Goal: Task Accomplishment & Management: Manage account settings

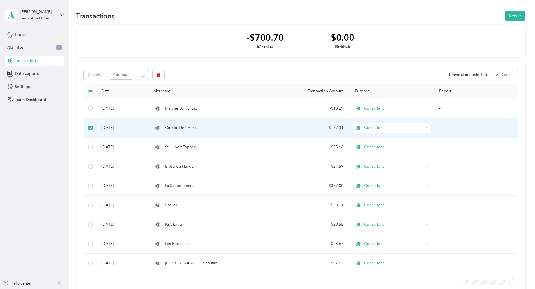
click at [145, 75] on icon "button" at bounding box center [143, 75] width 4 height 4
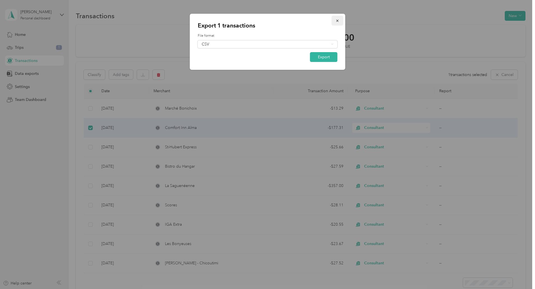
click at [338, 18] on span "button" at bounding box center [337, 20] width 4 height 5
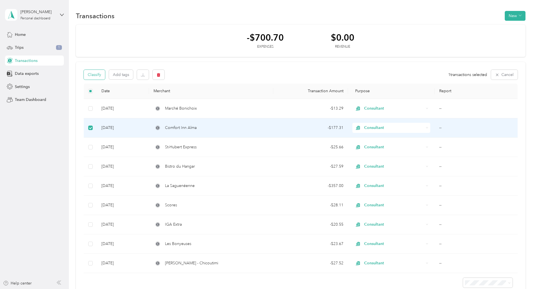
click at [105, 75] on button "Classify" at bounding box center [94, 75] width 21 height 10
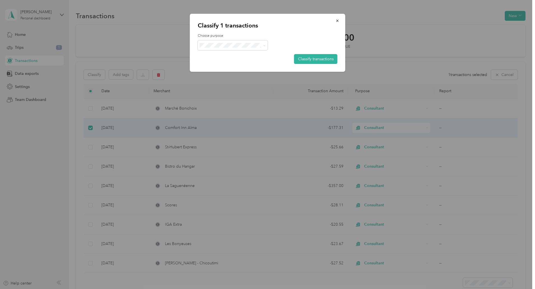
drag, startPoint x: 338, startPoint y: 20, endPoint x: 283, endPoint y: 59, distance: 68.0
click at [338, 20] on icon "button" at bounding box center [337, 21] width 4 height 4
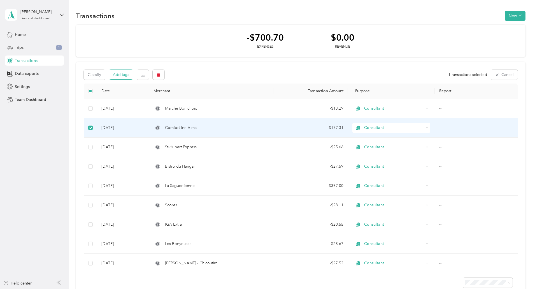
click at [133, 74] on button "Add tags" at bounding box center [121, 75] width 24 height 10
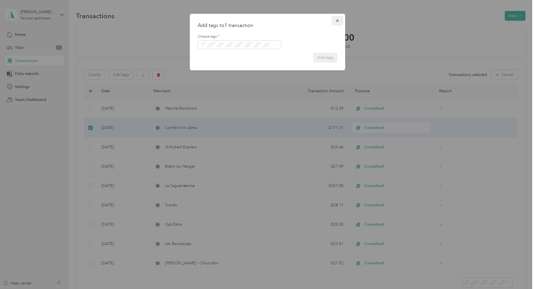
click at [337, 20] on icon "button" at bounding box center [337, 21] width 4 height 4
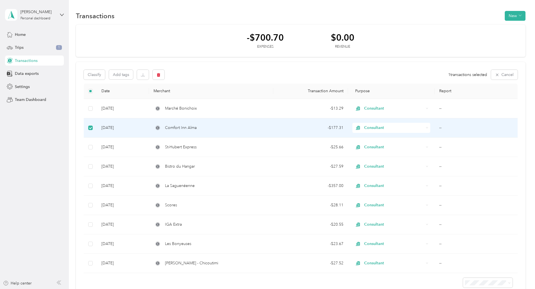
click at [434, 93] on th "Report" at bounding box center [475, 90] width 83 height 15
click at [370, 128] on span "Consultant" at bounding box center [394, 128] width 60 height 6
click at [496, 125] on div "-$700.70 Expenses $0.00 Revenue Classify Add tags 1 transactions selected Cance…" at bounding box center [300, 160] width 449 height 271
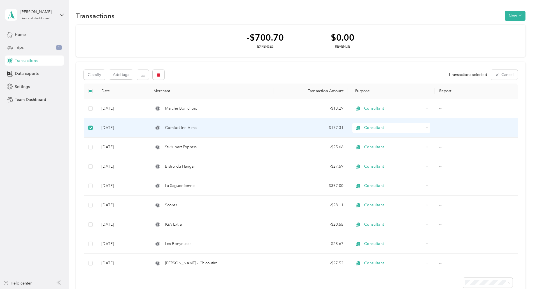
click at [434, 127] on td "--" at bounding box center [475, 127] width 83 height 19
click at [325, 127] on div "- $177.31" at bounding box center [310, 128] width 65 height 6
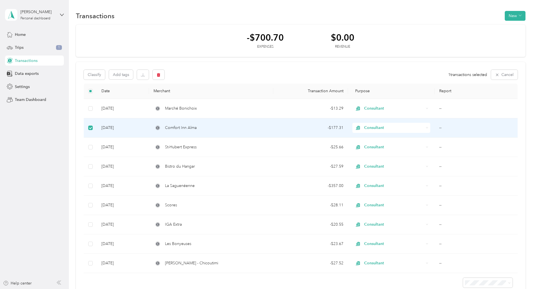
click at [196, 128] on span "Comfort Inn Alma" at bounding box center [181, 128] width 32 height 6
click at [160, 129] on icon at bounding box center [157, 127] width 4 height 4
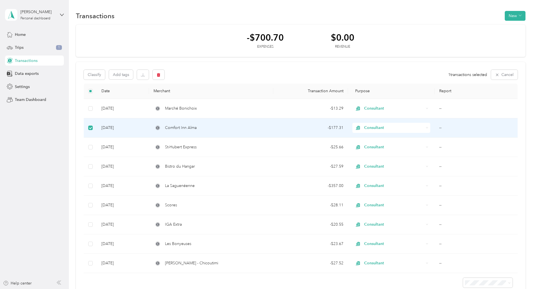
click at [140, 128] on td "[DATE]" at bounding box center [123, 127] width 52 height 19
click at [149, 128] on td "[DATE]" at bounding box center [123, 127] width 52 height 19
click at [63, 15] on icon at bounding box center [61, 15] width 3 height 2
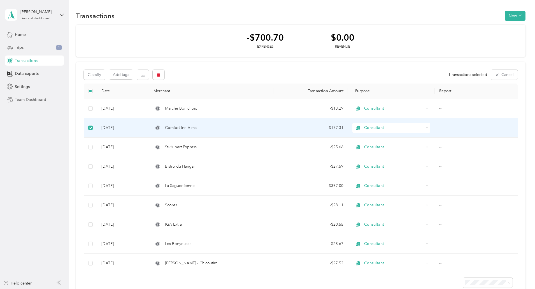
click at [28, 100] on span "Team Dashboard" at bounding box center [30, 100] width 31 height 6
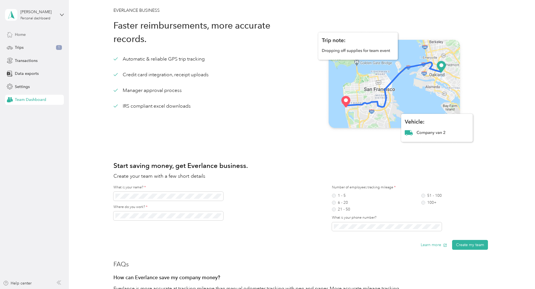
click at [21, 34] on span "Home" at bounding box center [20, 35] width 11 height 6
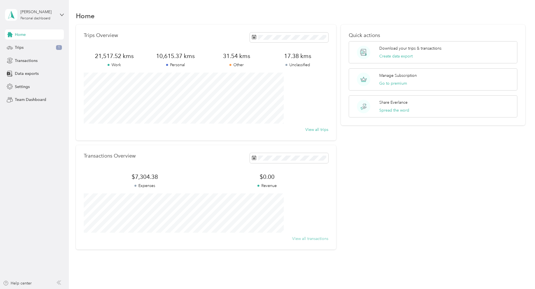
click at [292, 238] on button "View all transactions" at bounding box center [310, 238] width 36 height 6
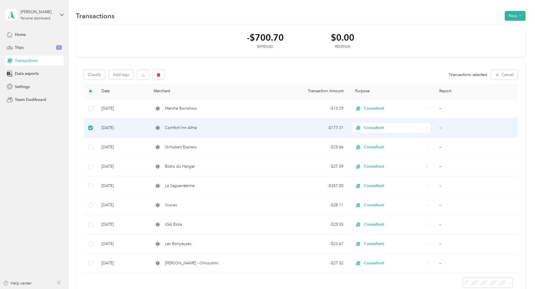
click at [159, 127] on icon at bounding box center [157, 127] width 3 height 3
click at [196, 128] on span "Comfort Inn Alma" at bounding box center [181, 128] width 32 height 6
click at [364, 126] on span "Consultant" at bounding box center [394, 128] width 60 height 6
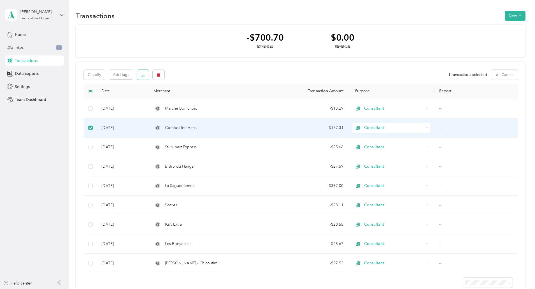
click at [145, 75] on icon "button" at bounding box center [143, 75] width 4 height 4
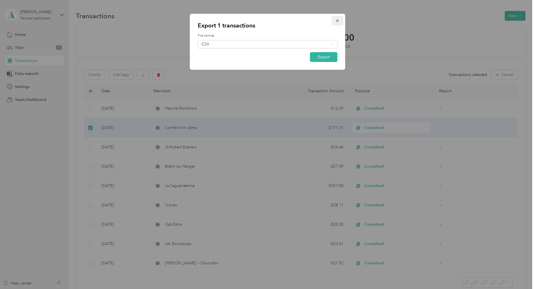
click at [338, 19] on icon "button" at bounding box center [337, 21] width 4 height 4
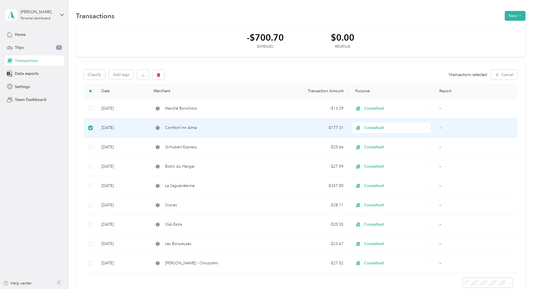
click at [149, 127] on td "[DATE]" at bounding box center [123, 127] width 52 height 19
click at [504, 15] on button "New" at bounding box center [514, 16] width 21 height 10
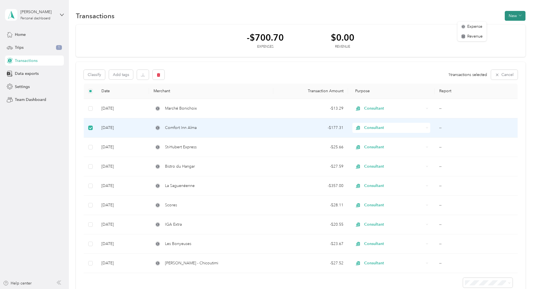
click at [518, 15] on icon "button" at bounding box center [519, 15] width 3 height 3
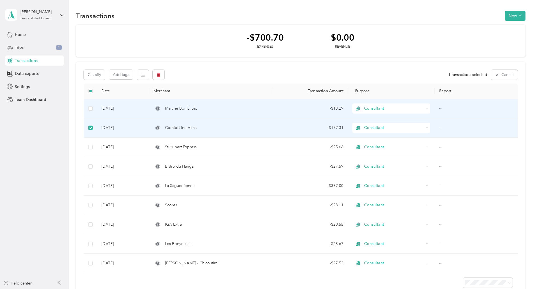
click at [197, 107] on span "Marché Bonichoix" at bounding box center [181, 108] width 32 height 6
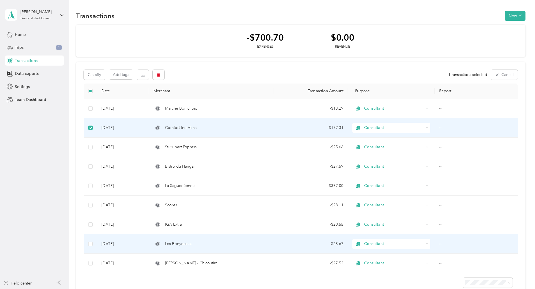
click at [191, 244] on span "Les Bonyeuses" at bounding box center [178, 243] width 26 height 6
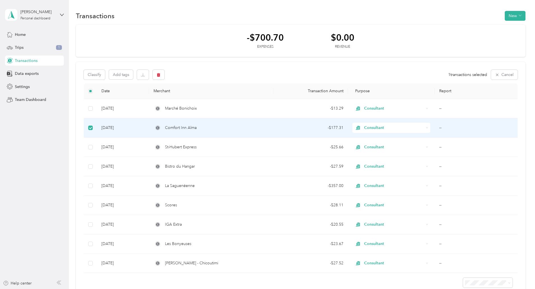
click at [196, 127] on span "Comfort Inn Alma" at bounding box center [181, 128] width 32 height 6
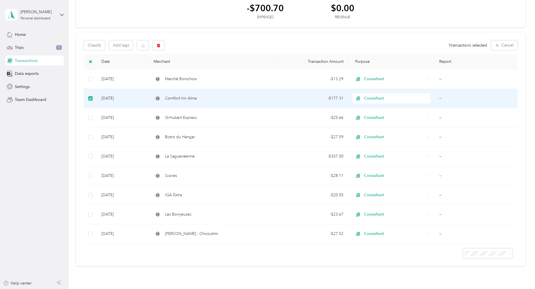
scroll to position [64, 0]
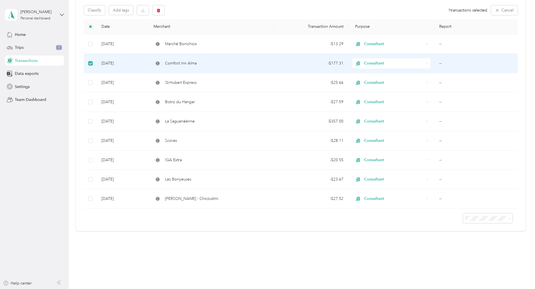
click at [59, 282] on icon at bounding box center [60, 282] width 2 height 4
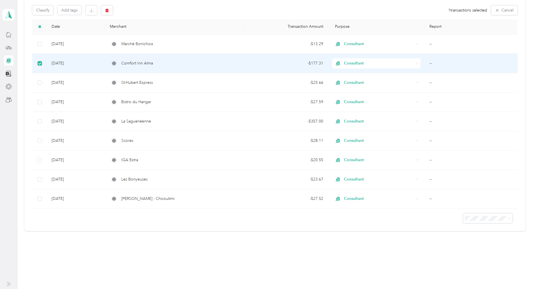
click at [8, 283] on icon at bounding box center [8, 283] width 4 height 4
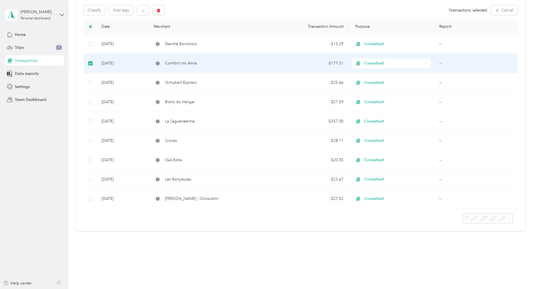
scroll to position [0, 0]
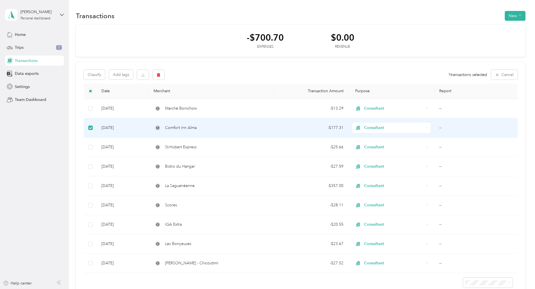
click at [196, 127] on span "Comfort Inn Alma" at bounding box center [181, 128] width 32 height 6
click at [365, 127] on span "Consultant" at bounding box center [394, 128] width 60 height 6
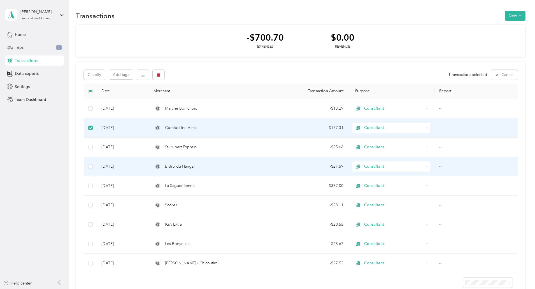
click at [248, 172] on td "Bistro du Hangar" at bounding box center [211, 166] width 124 height 19
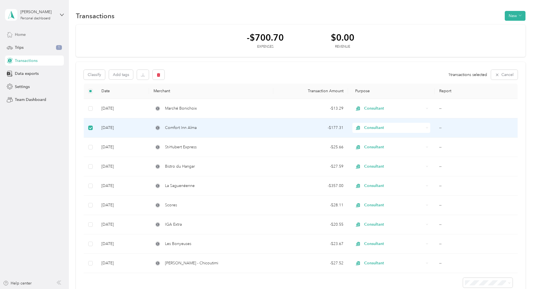
click at [27, 36] on div "Home" at bounding box center [34, 34] width 59 height 10
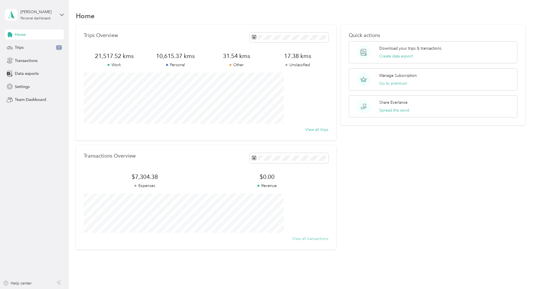
click at [303, 240] on button "View all transactions" at bounding box center [310, 238] width 36 height 6
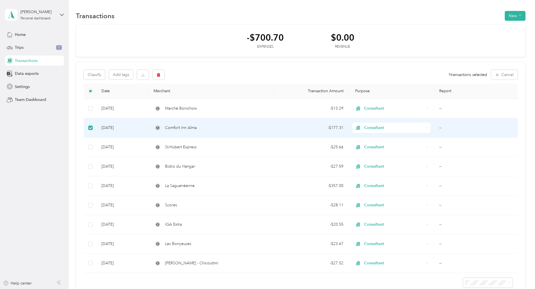
click at [196, 126] on span "Comfort Inn Alma" at bounding box center [181, 128] width 32 height 6
click at [369, 127] on span "Consultant" at bounding box center [394, 128] width 60 height 6
click at [327, 128] on div "- $177.31" at bounding box center [310, 128] width 65 height 6
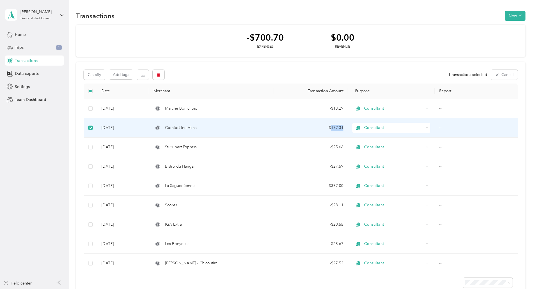
click at [327, 128] on div "- $177.31" at bounding box center [310, 128] width 65 height 6
click at [196, 126] on span "Comfort Inn Alma" at bounding box center [181, 128] width 32 height 6
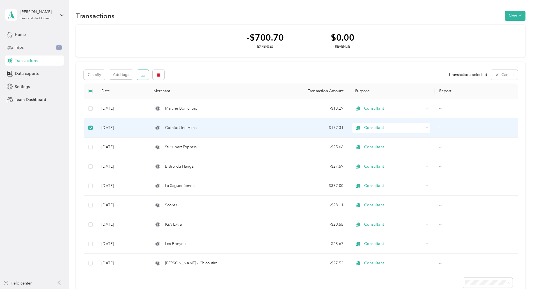
click at [145, 76] on icon "button" at bounding box center [143, 75] width 4 height 4
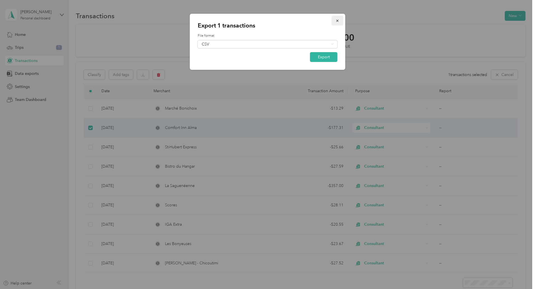
click at [338, 21] on icon "button" at bounding box center [337, 21] width 4 height 4
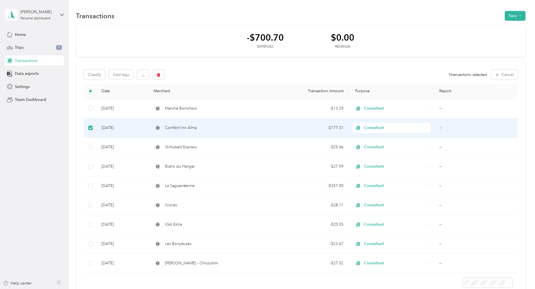
click at [434, 130] on td "--" at bounding box center [475, 127] width 83 height 19
click at [434, 129] on td "--" at bounding box center [475, 127] width 83 height 19
click at [434, 128] on td "--" at bounding box center [475, 127] width 83 height 19
drag, startPoint x: 416, startPoint y: 128, endPoint x: 489, endPoint y: 110, distance: 74.9
click at [489, 110] on div "-$700.70 Expenses $0.00 Revenue Classify Add tags 1 transactions selected Cance…" at bounding box center [300, 160] width 449 height 271
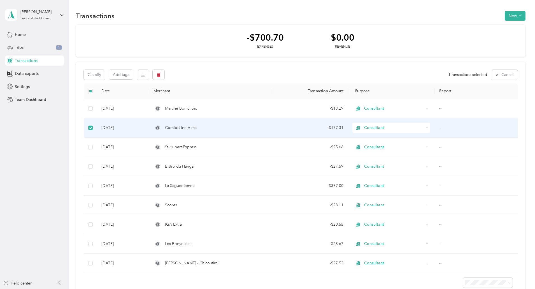
click at [364, 126] on span "Consultant" at bounding box center [394, 128] width 60 height 6
drag, startPoint x: 358, startPoint y: 126, endPoint x: 312, endPoint y: 127, distance: 45.9
click at [312, 127] on div "- $177.31" at bounding box center [310, 128] width 65 height 6
click at [159, 129] on icon at bounding box center [157, 127] width 3 height 3
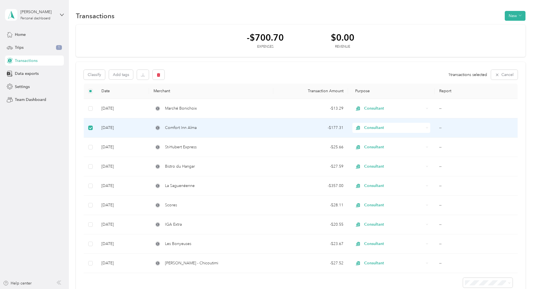
click at [196, 130] on span "Comfort Inn Alma" at bounding box center [181, 128] width 32 height 6
click at [149, 128] on td "[DATE]" at bounding box center [123, 127] width 52 height 19
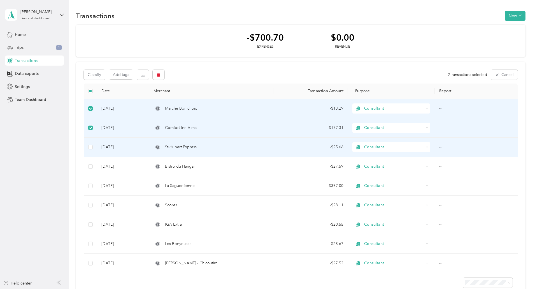
click at [97, 141] on td at bounding box center [90, 146] width 13 height 19
click at [97, 153] on td at bounding box center [90, 146] width 13 height 19
click at [97, 151] on td at bounding box center [90, 146] width 13 height 19
click at [145, 76] on icon "button" at bounding box center [143, 75] width 4 height 4
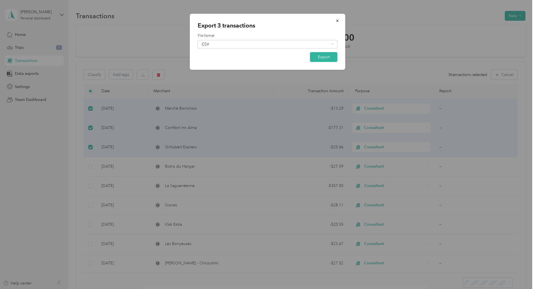
click at [252, 48] on form "File format CSV Export" at bounding box center [268, 47] width 140 height 29
click at [255, 46] on div "CSV" at bounding box center [268, 44] width 140 height 8
click at [238, 69] on li "PDF" at bounding box center [268, 73] width 140 height 10
click at [323, 57] on button "Export" at bounding box center [323, 57] width 27 height 10
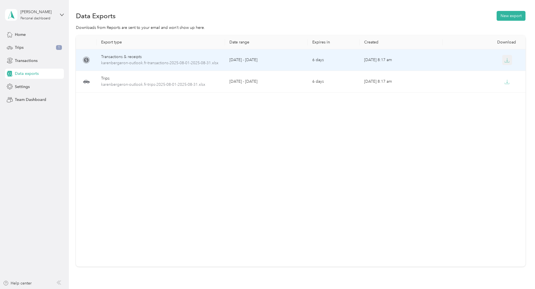
click at [504, 62] on icon "button" at bounding box center [506, 60] width 5 height 5
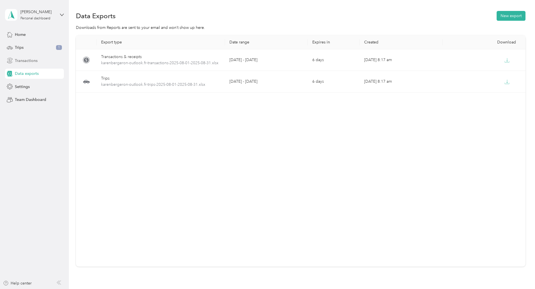
click at [29, 62] on span "Transactions" at bounding box center [26, 61] width 23 height 6
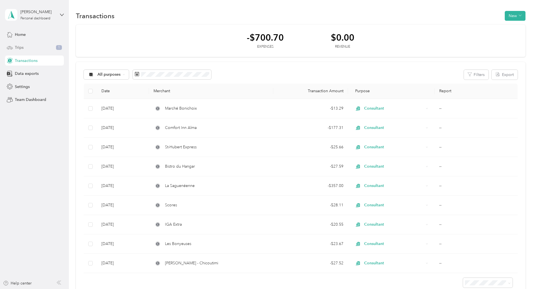
click at [23, 49] on span "Trips" at bounding box center [19, 47] width 9 height 6
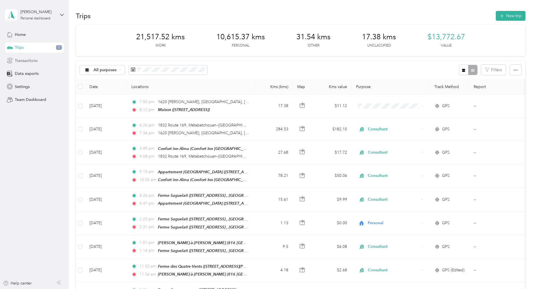
click at [25, 62] on span "Transactions" at bounding box center [26, 61] width 23 height 6
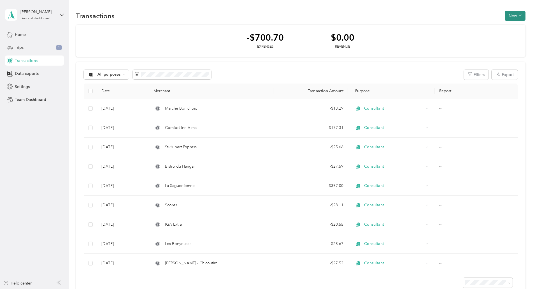
click at [504, 18] on button "New" at bounding box center [514, 16] width 21 height 10
click at [477, 28] on span "Expense" at bounding box center [474, 27] width 15 height 6
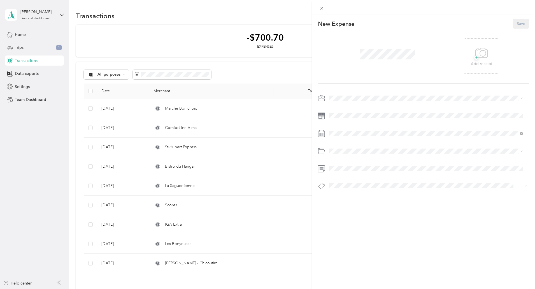
click at [193, 111] on div "This expense cannot be edited because it is either under review, approved, or p…" at bounding box center [267, 144] width 535 height 289
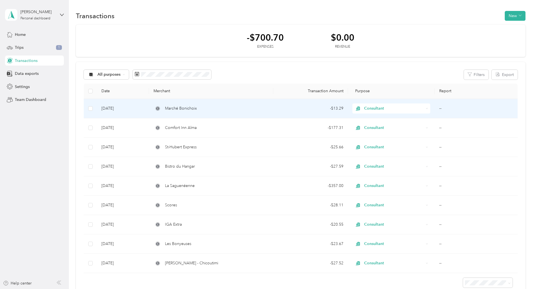
click at [329, 110] on div "- $13.29" at bounding box center [310, 108] width 65 height 6
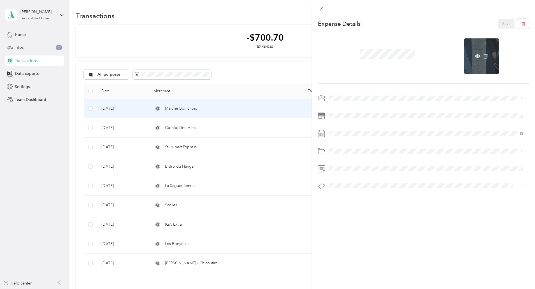
click at [475, 43] on div at bounding box center [480, 55] width 35 height 35
click at [324, 9] on icon at bounding box center [321, 8] width 5 height 5
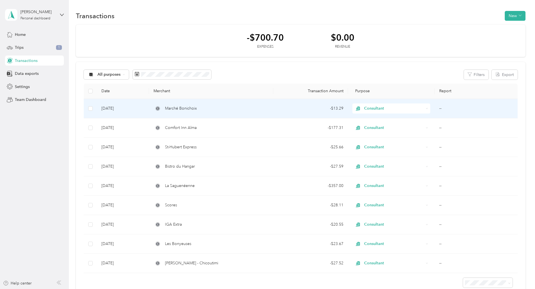
click at [327, 108] on div "- $13.29" at bounding box center [310, 108] width 65 height 6
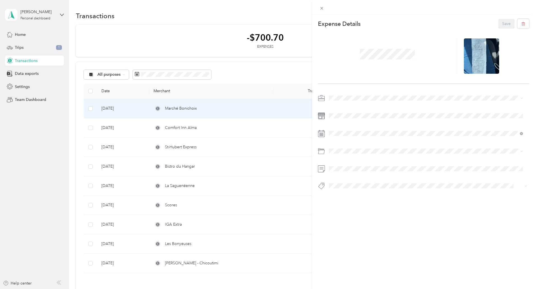
click at [289, 129] on div "This expense cannot be edited because it is either under review, approved, or p…" at bounding box center [267, 144] width 535 height 289
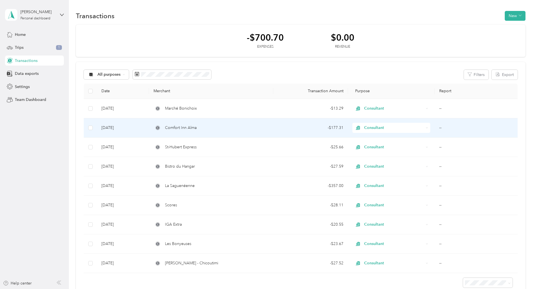
click at [322, 128] on div "- $177.31" at bounding box center [310, 128] width 65 height 6
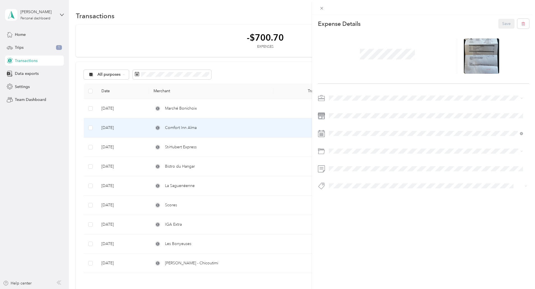
click at [287, 132] on div "This expense cannot be edited because it is either under review, approved, or p…" at bounding box center [267, 144] width 535 height 289
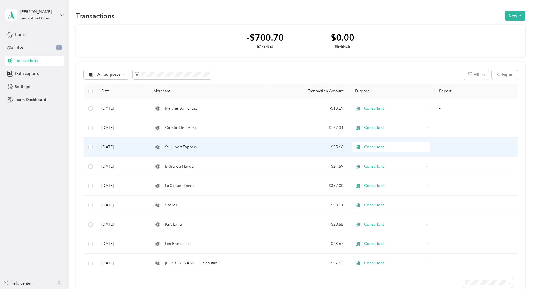
click at [329, 150] on td "- $25.66" at bounding box center [310, 146] width 74 height 19
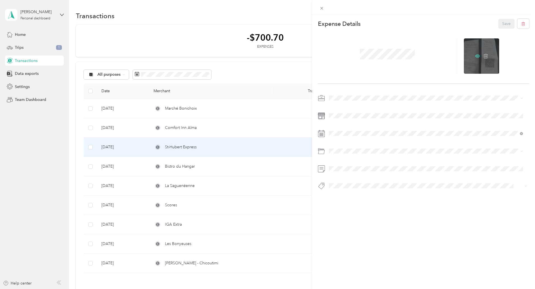
click at [475, 55] on icon at bounding box center [477, 55] width 5 height 5
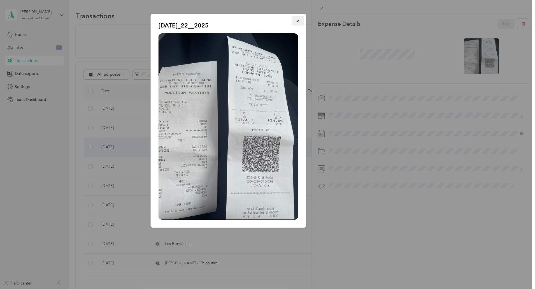
click at [297, 19] on icon "button" at bounding box center [298, 21] width 4 height 4
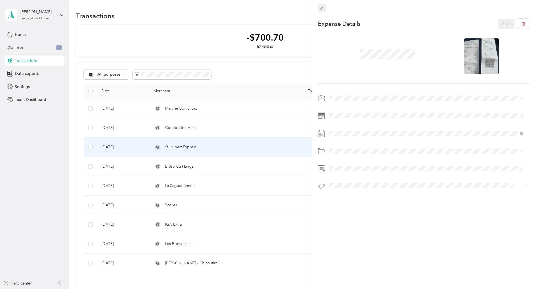
click at [322, 9] on icon at bounding box center [321, 8] width 5 height 5
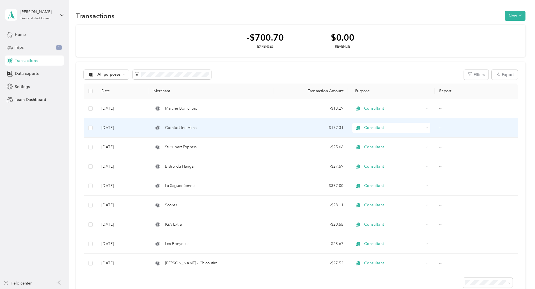
click at [329, 127] on div "- $177.31" at bounding box center [310, 128] width 65 height 6
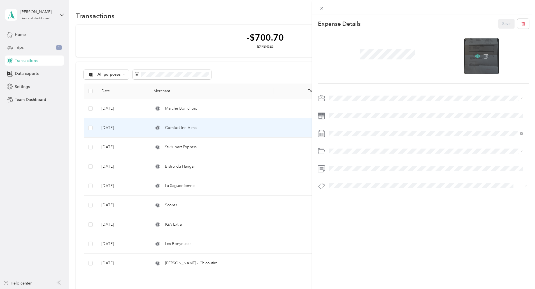
click at [476, 56] on icon at bounding box center [477, 56] width 2 height 2
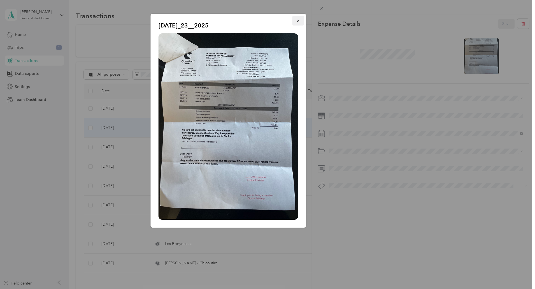
click at [299, 20] on icon "button" at bounding box center [298, 21] width 4 height 4
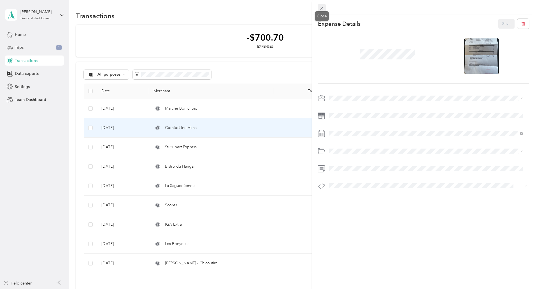
click at [323, 8] on icon at bounding box center [321, 8] width 5 height 5
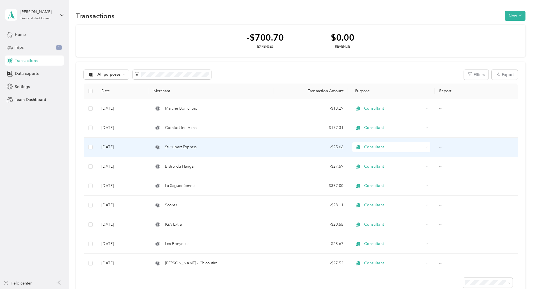
click at [327, 148] on div "- $25.66" at bounding box center [310, 147] width 65 height 6
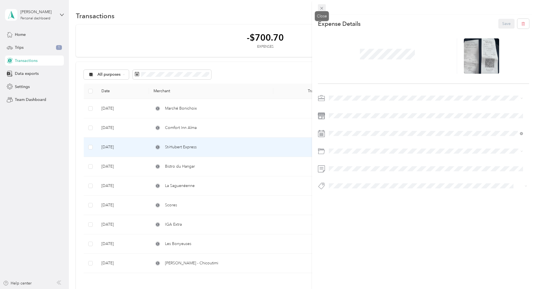
click at [319, 5] on span at bounding box center [322, 8] width 8 height 8
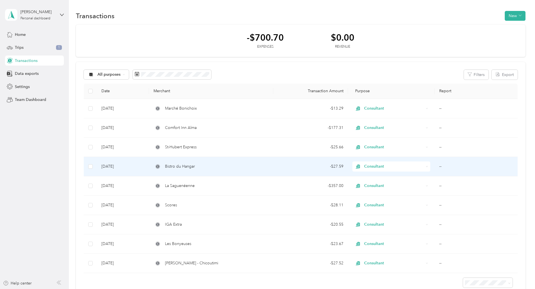
click at [326, 166] on div "- $27.59" at bounding box center [310, 166] width 65 height 6
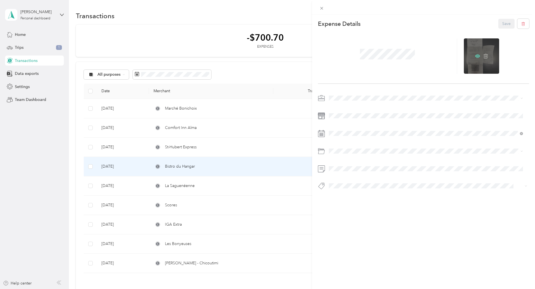
click at [476, 57] on icon at bounding box center [477, 56] width 2 height 2
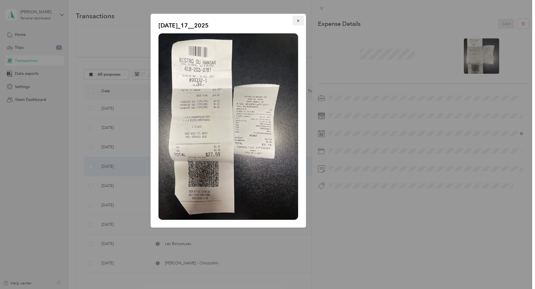
click at [298, 22] on icon "button" at bounding box center [298, 21] width 4 height 4
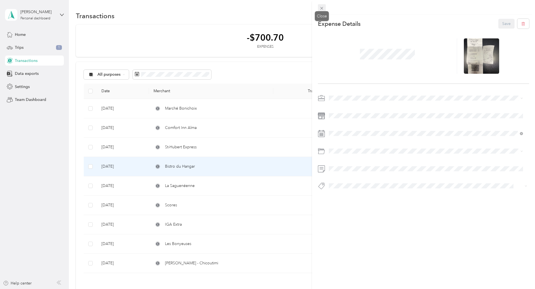
click at [322, 8] on icon at bounding box center [321, 8] width 3 height 3
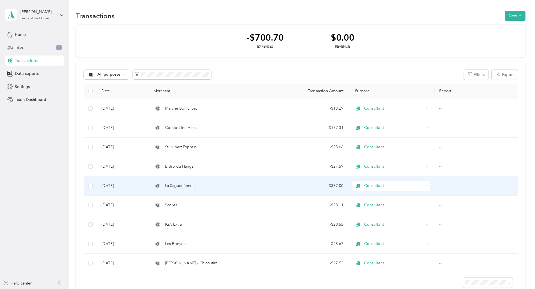
click at [328, 185] on div "- $357.00" at bounding box center [310, 185] width 65 height 6
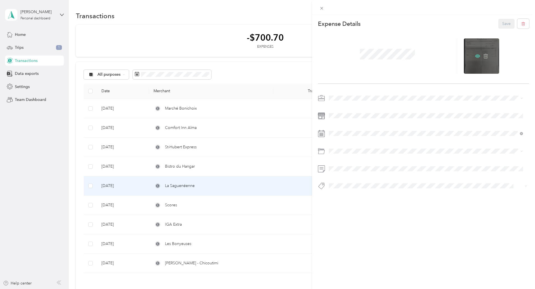
click at [475, 56] on icon at bounding box center [477, 55] width 5 height 3
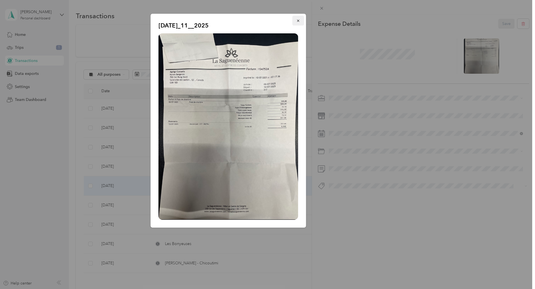
click at [297, 20] on icon "button" at bounding box center [298, 21] width 4 height 4
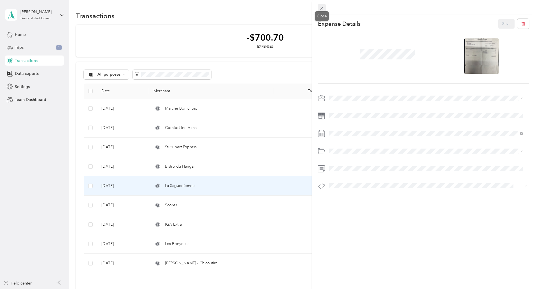
click at [322, 7] on icon at bounding box center [321, 8] width 5 height 5
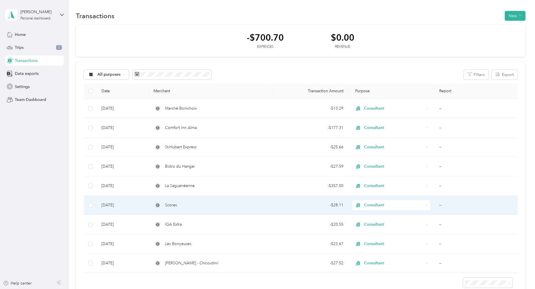
click at [325, 205] on div "- $28.11" at bounding box center [310, 205] width 65 height 6
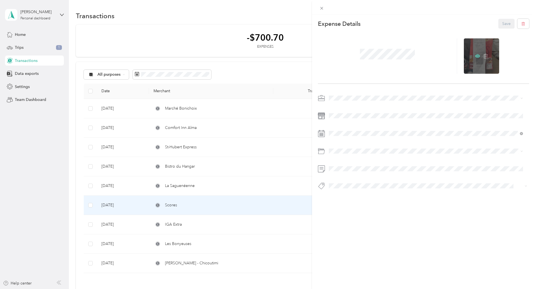
click at [475, 55] on icon at bounding box center [477, 55] width 5 height 3
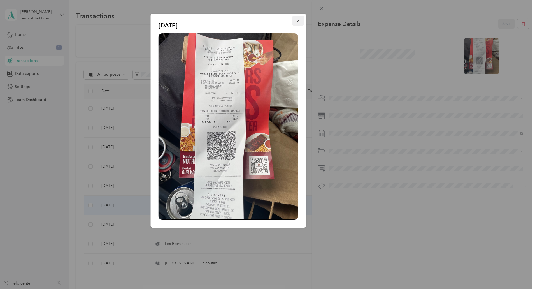
click at [296, 20] on button "button" at bounding box center [298, 21] width 12 height 10
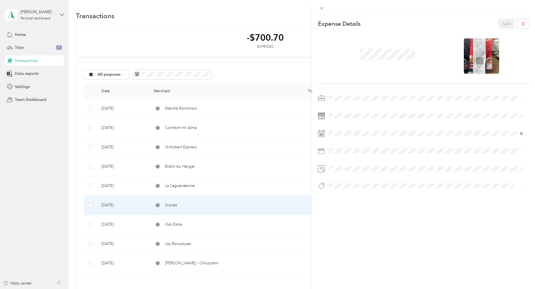
click at [19, 48] on div "This expense cannot be edited because it is either under review, approved, or p…" at bounding box center [267, 144] width 535 height 289
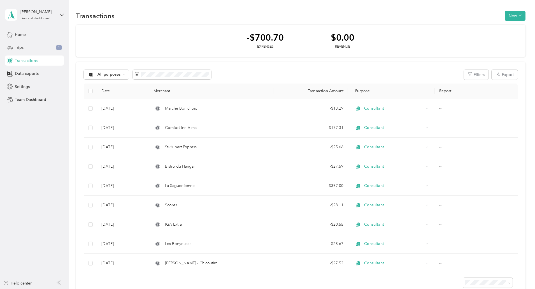
click at [19, 48] on span "Trips" at bounding box center [19, 47] width 9 height 6
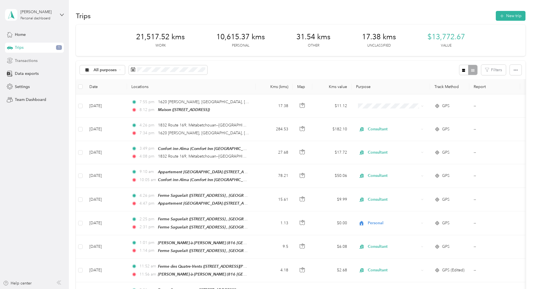
click at [22, 61] on span "Transactions" at bounding box center [26, 61] width 23 height 6
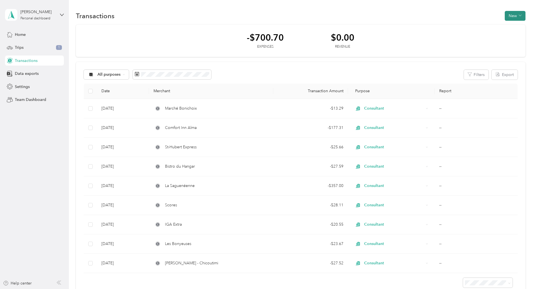
click at [518, 15] on icon "button" at bounding box center [519, 15] width 3 height 3
click at [472, 27] on span "Expense" at bounding box center [474, 27] width 15 height 6
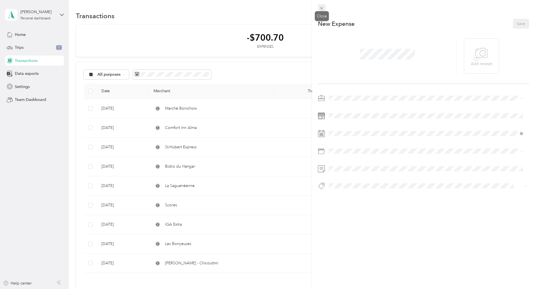
click at [322, 7] on icon at bounding box center [321, 8] width 5 height 5
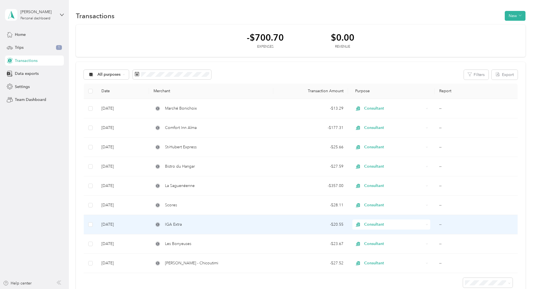
click at [329, 224] on div "- $20.55" at bounding box center [310, 224] width 65 height 6
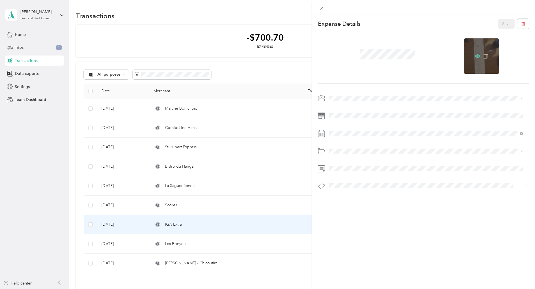
click at [476, 56] on icon at bounding box center [477, 56] width 2 height 2
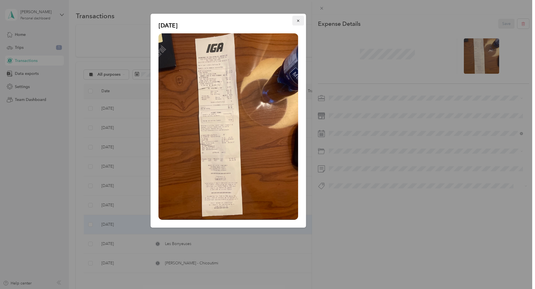
click at [299, 22] on icon "button" at bounding box center [298, 21] width 2 height 2
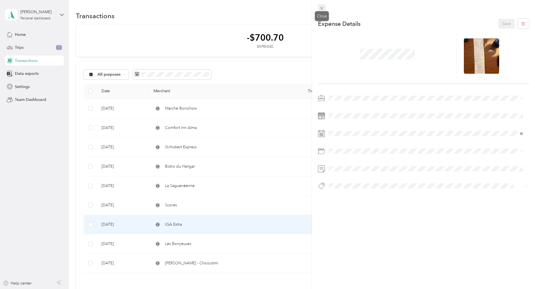
click at [323, 10] on icon at bounding box center [321, 8] width 3 height 3
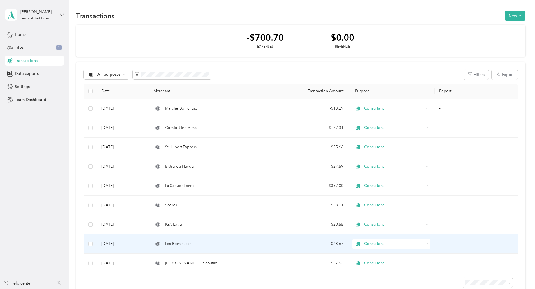
click at [329, 243] on div "- $23.67" at bounding box center [310, 243] width 65 height 6
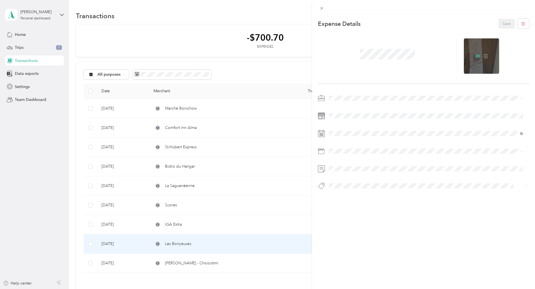
click at [475, 55] on icon at bounding box center [477, 55] width 5 height 5
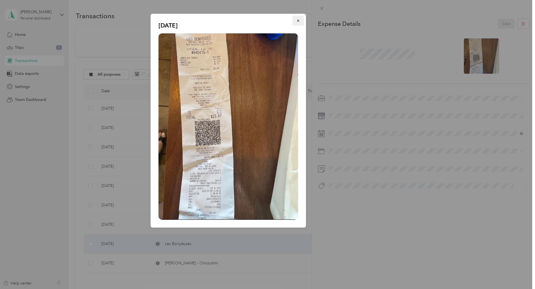
click at [299, 21] on icon "button" at bounding box center [298, 21] width 4 height 4
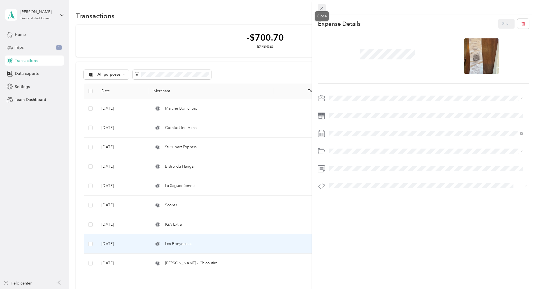
click at [323, 10] on icon at bounding box center [321, 8] width 3 height 3
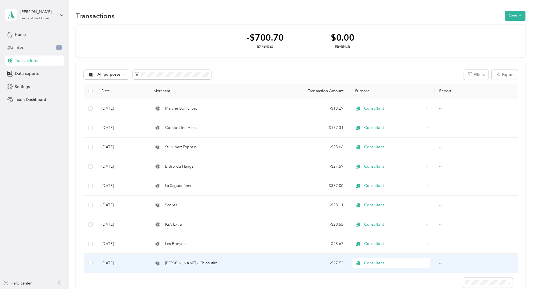
click at [328, 262] on div "- $27.52" at bounding box center [310, 263] width 65 height 6
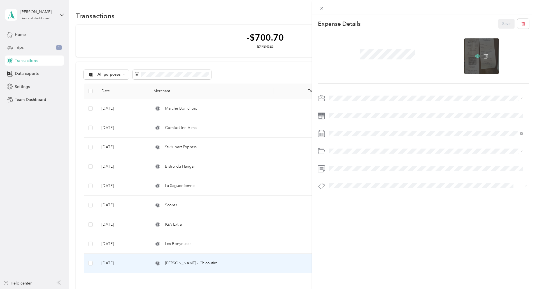
click at [475, 55] on icon at bounding box center [477, 55] width 5 height 5
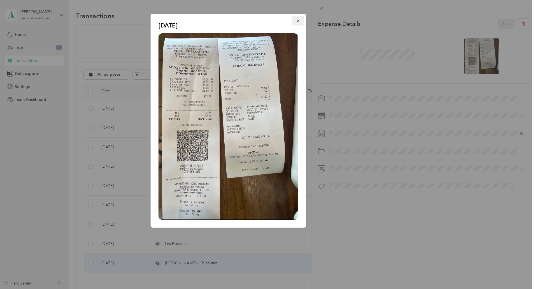
click at [296, 20] on icon "button" at bounding box center [298, 21] width 4 height 4
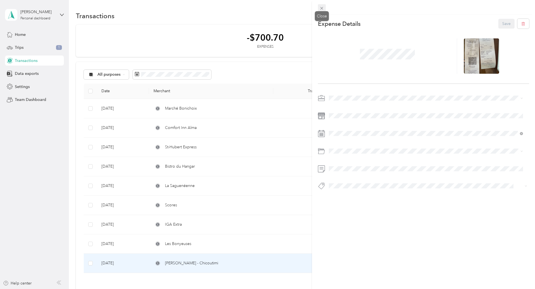
click at [323, 8] on icon at bounding box center [321, 8] width 5 height 5
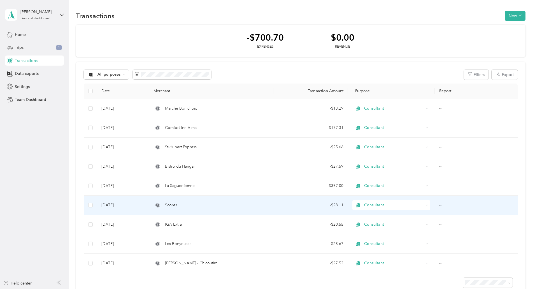
click at [326, 203] on div "- $28.11" at bounding box center [310, 205] width 65 height 6
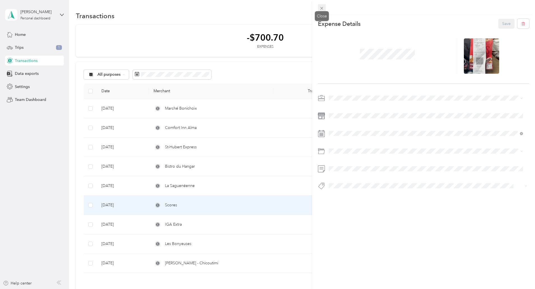
click at [321, 10] on icon at bounding box center [321, 8] width 5 height 5
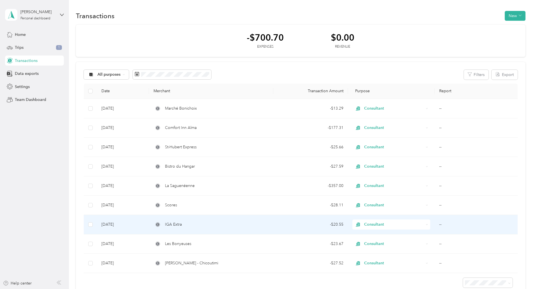
click at [325, 225] on div "- $20.55" at bounding box center [310, 224] width 65 height 6
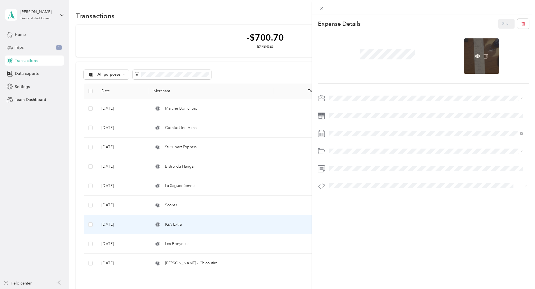
click at [472, 55] on div at bounding box center [480, 55] width 35 height 35
click at [475, 56] on icon at bounding box center [477, 55] width 5 height 3
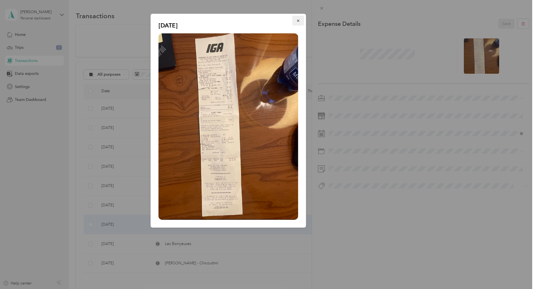
click at [296, 20] on icon "button" at bounding box center [298, 21] width 4 height 4
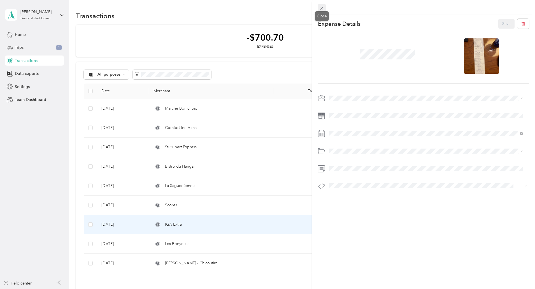
click at [320, 7] on icon at bounding box center [321, 8] width 3 height 3
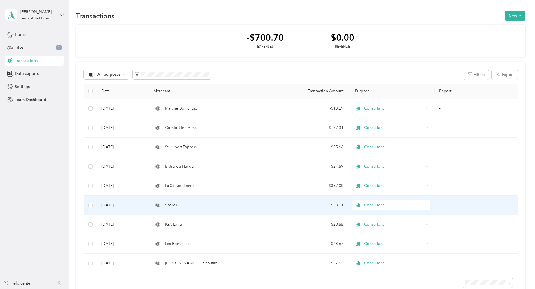
click at [326, 204] on div "- $28.11" at bounding box center [310, 205] width 65 height 6
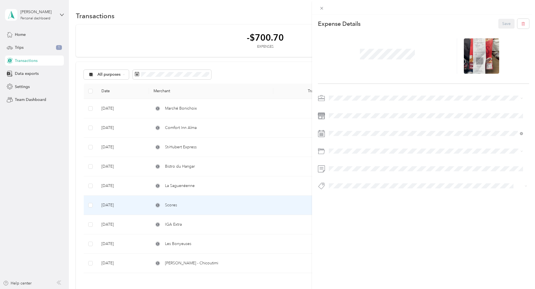
click at [203, 244] on div "This expense cannot be edited because it is either under review, approved, or p…" at bounding box center [267, 144] width 535 height 289
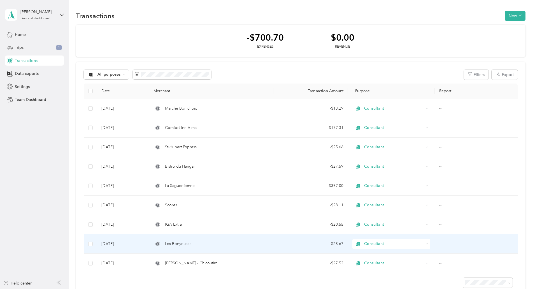
click at [331, 244] on div "- $23.67" at bounding box center [310, 243] width 65 height 6
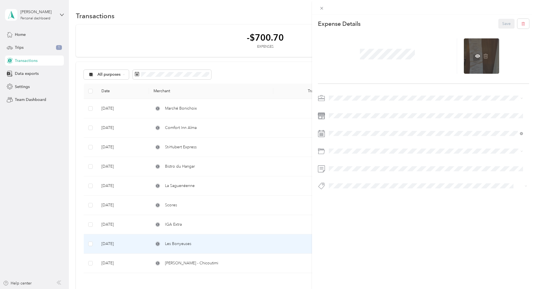
click at [470, 59] on div at bounding box center [480, 55] width 35 height 35
click at [471, 56] on div at bounding box center [480, 55] width 35 height 35
click at [475, 57] on icon at bounding box center [477, 55] width 5 height 3
